Goal: Find specific page/section: Find specific page/section

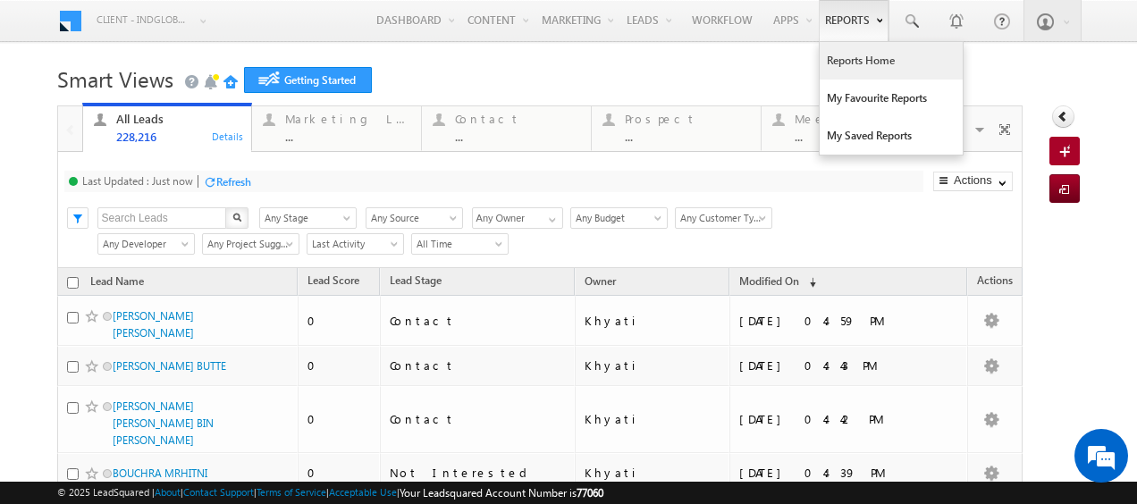
click at [857, 63] on link "Reports Home" at bounding box center [891, 61] width 143 height 38
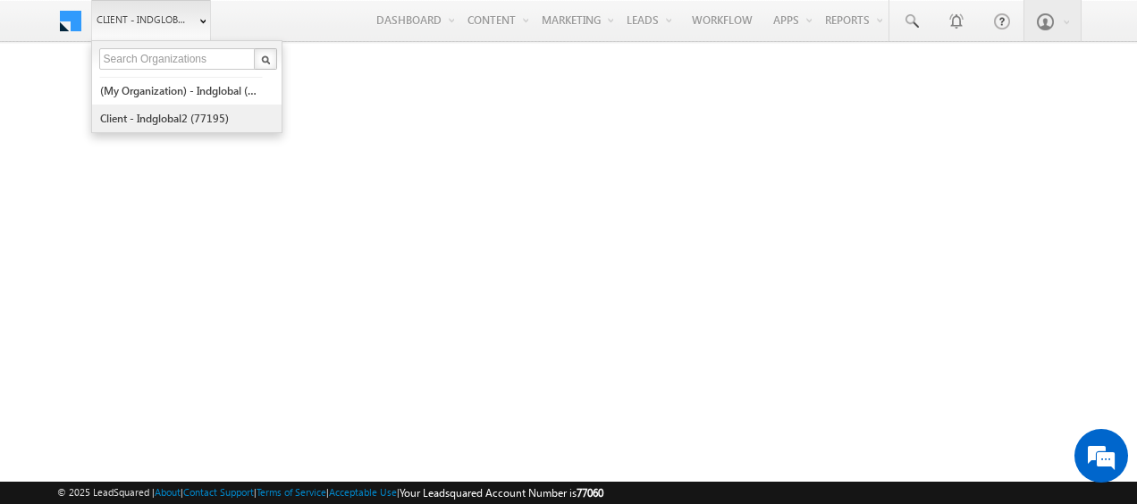
click at [197, 118] on link "Client - indglobal2 (77195)" at bounding box center [181, 119] width 164 height 28
